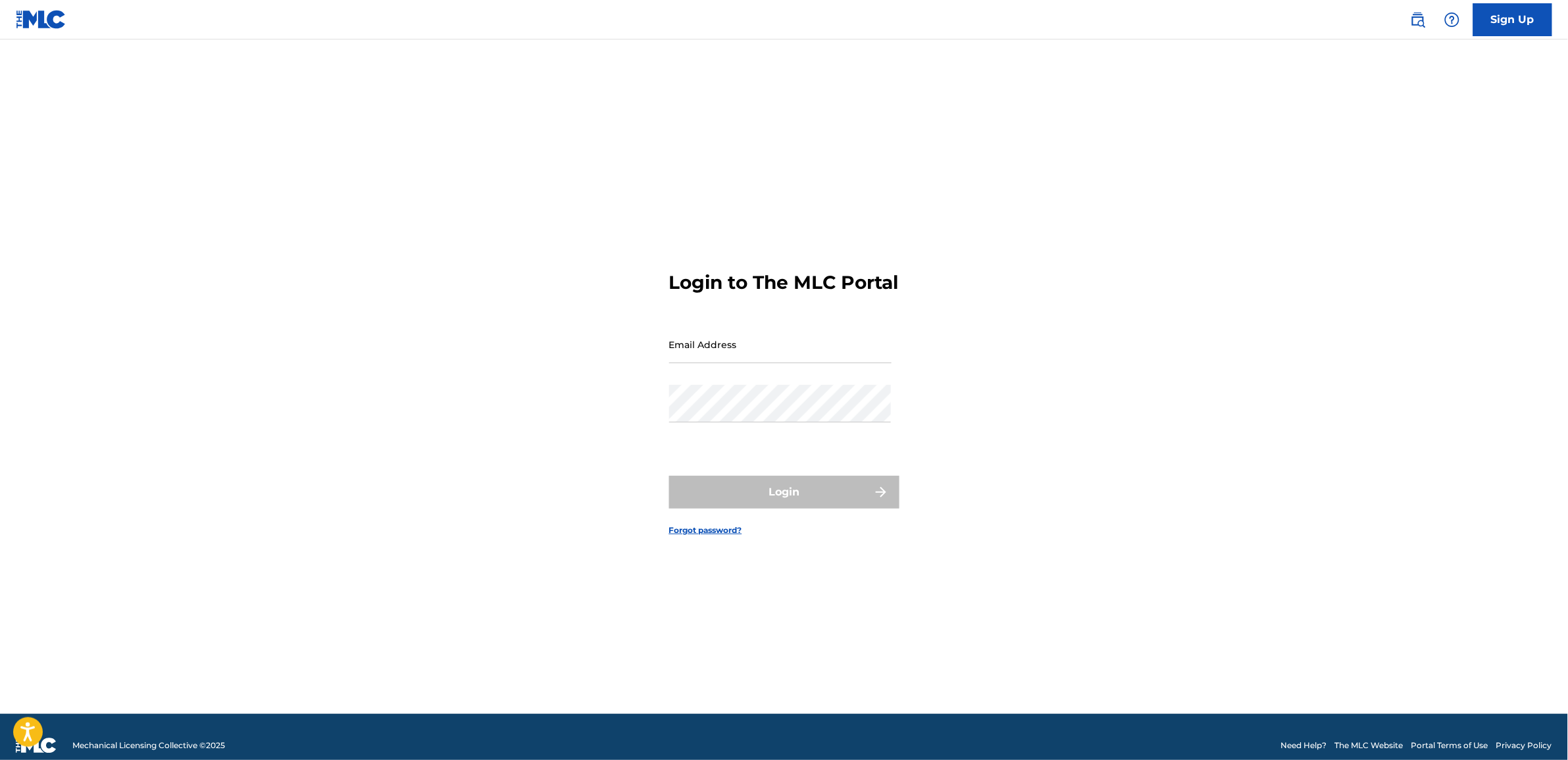
type input "[EMAIL_ADDRESS][DOMAIN_NAME]"
click at [784, 475] on form "Login to The MLC Portal Email Address [EMAIL_ADDRESS][DOMAIN_NAME] Password Log…" at bounding box center [784, 393] width 230 height 642
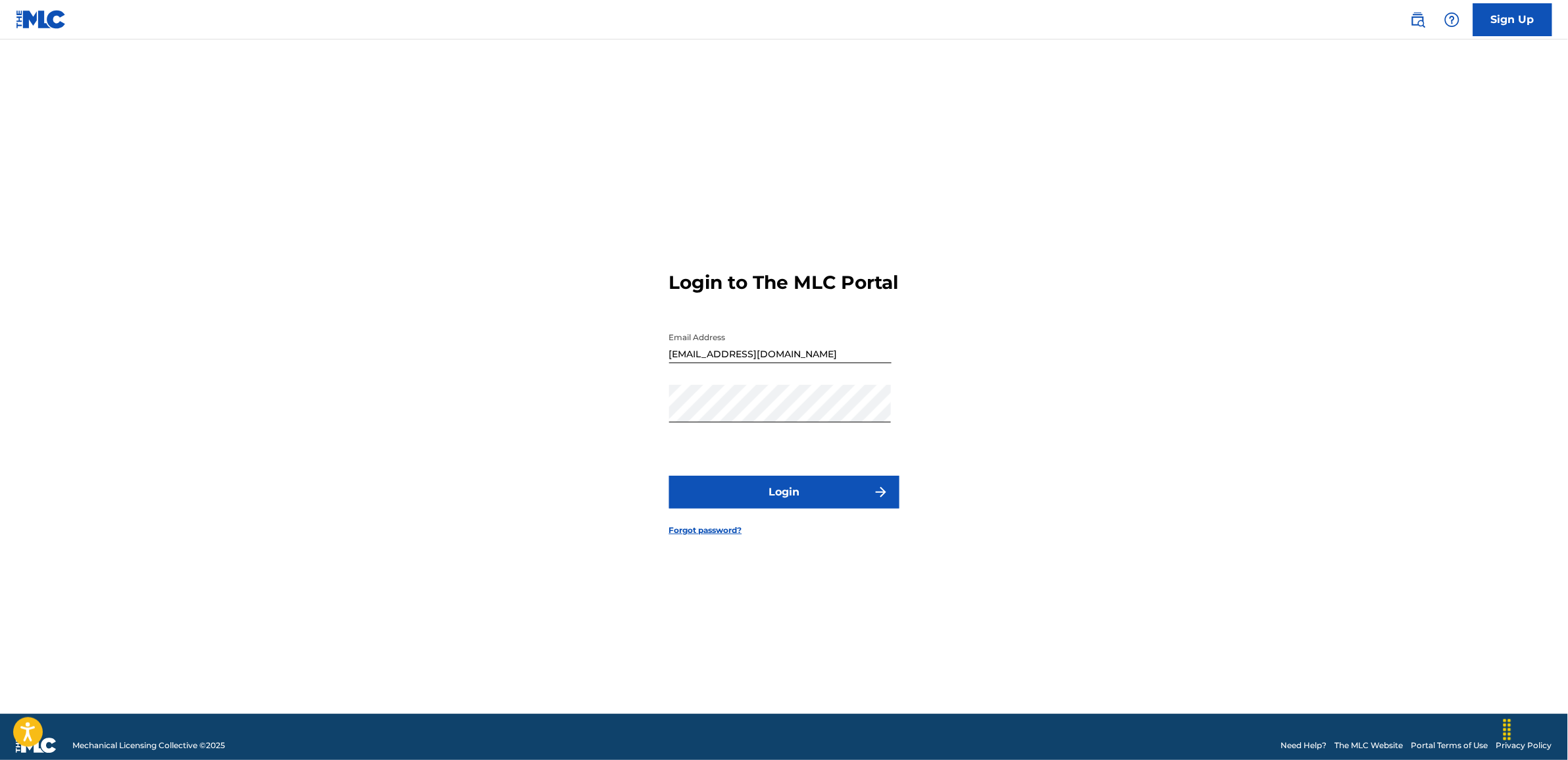
click at [783, 495] on button "Login" at bounding box center [784, 492] width 230 height 33
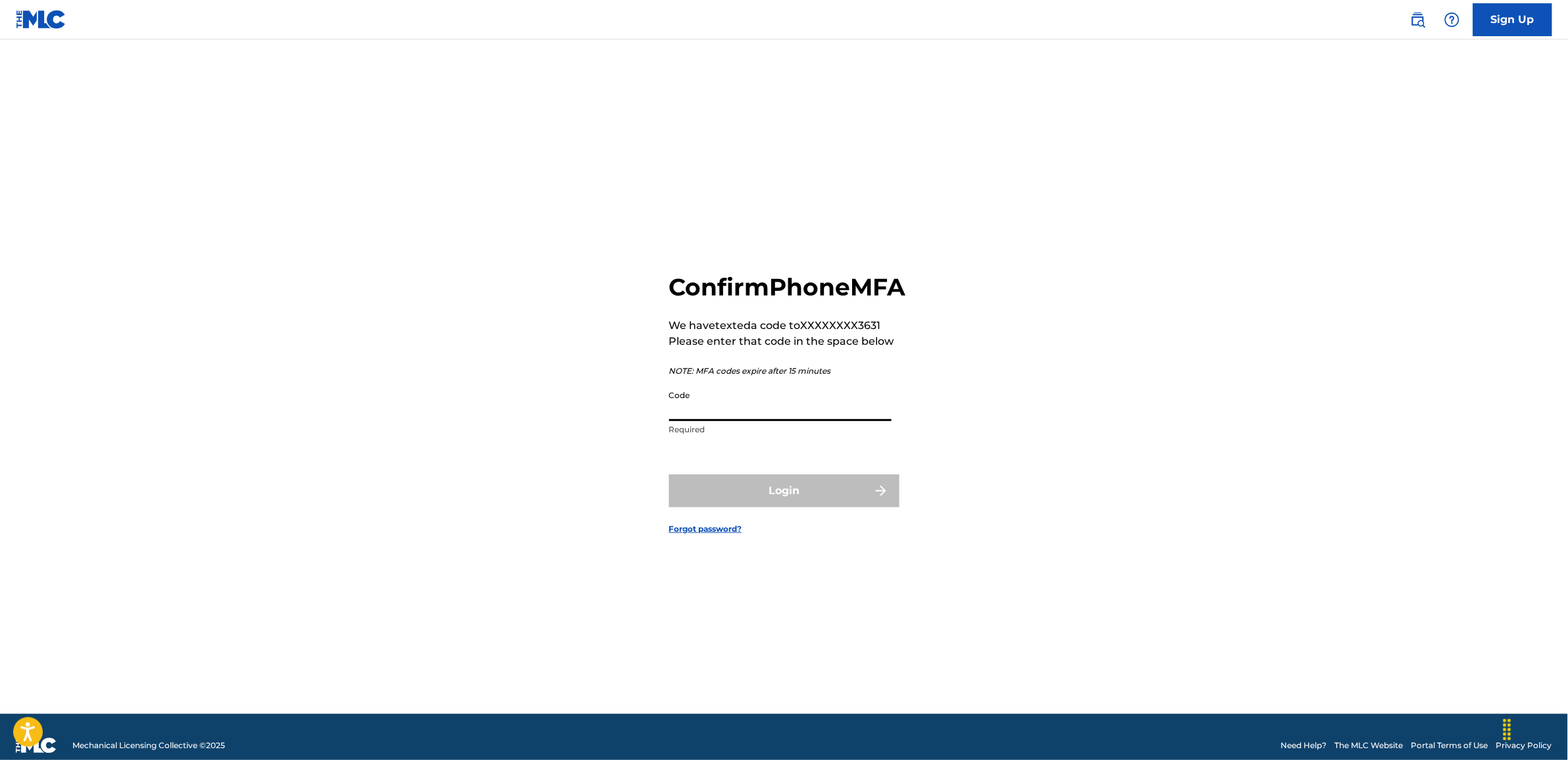
click at [827, 417] on input "Code" at bounding box center [780, 402] width 222 height 37
type input "462652"
click at [762, 502] on button "Login" at bounding box center [784, 491] width 230 height 33
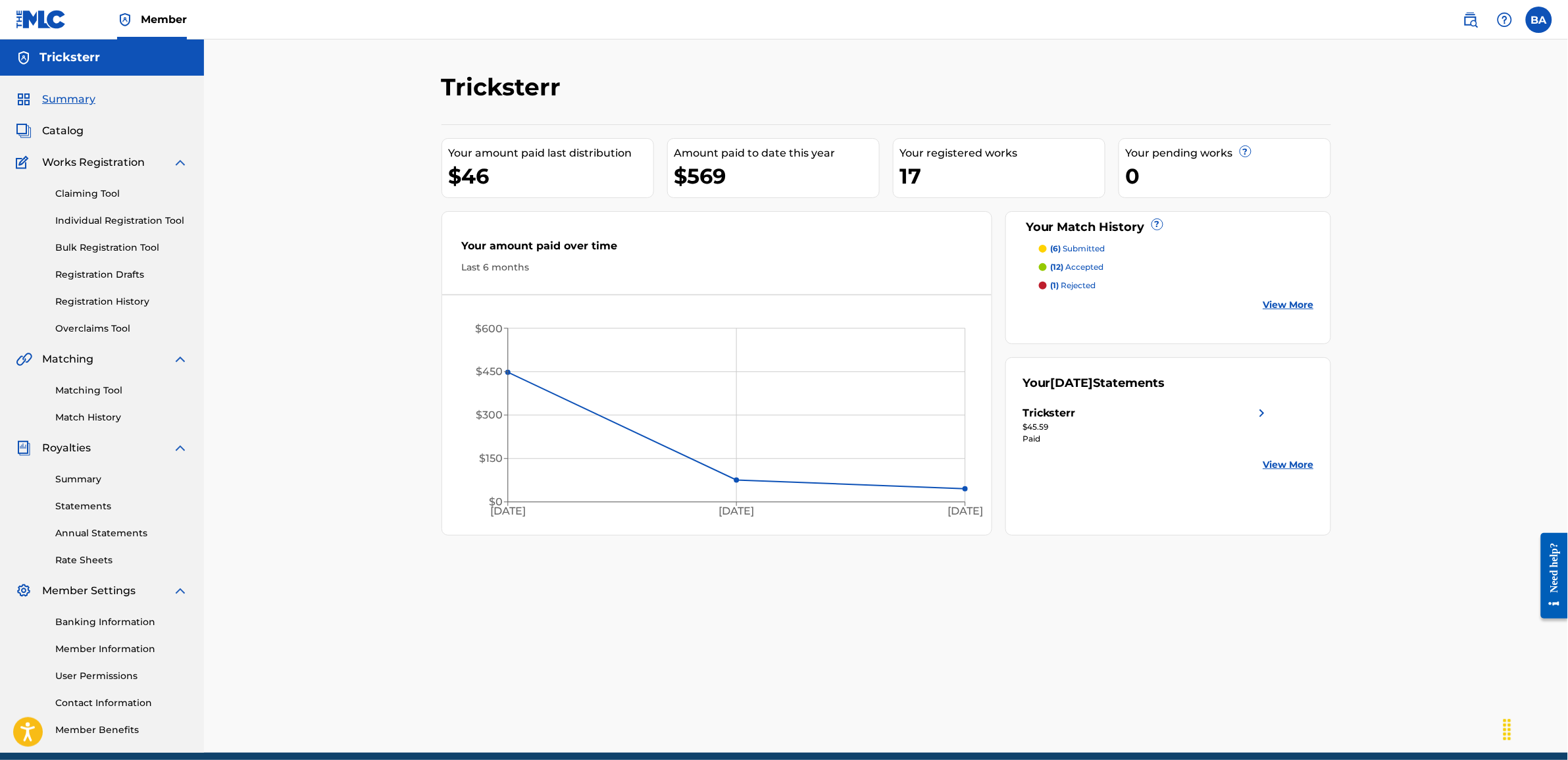
click at [329, 138] on div "Tricksterr Your amount paid last distribution $46 Amount paid to date this year…" at bounding box center [886, 396] width 1364 height 713
